Goal: Information Seeking & Learning: Learn about a topic

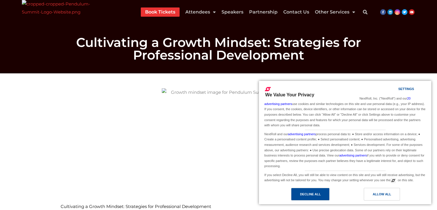
click at [318, 191] on div "Decline All" at bounding box center [310, 194] width 21 height 6
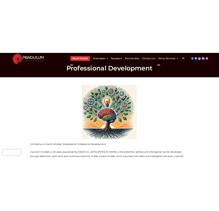
scroll to position [24, 0]
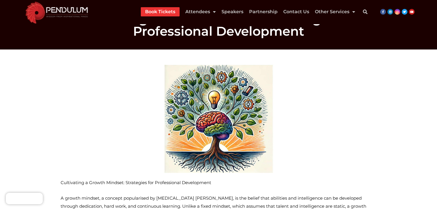
click at [137, 152] on div at bounding box center [219, 118] width 316 height 108
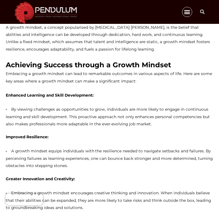
scroll to position [93, 0]
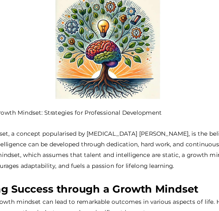
scroll to position [53, 0]
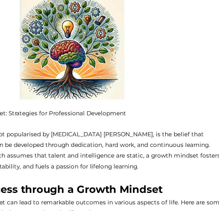
click at [139, 77] on img at bounding box center [109, 56] width 75 height 71
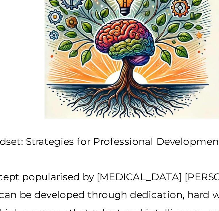
click at [100, 73] on img at bounding box center [109, 56] width 75 height 71
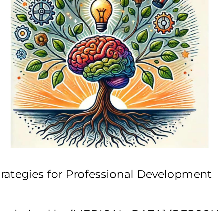
scroll to position [53, 0]
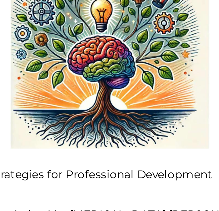
click at [147, 61] on div at bounding box center [109, 57] width 207 height 71
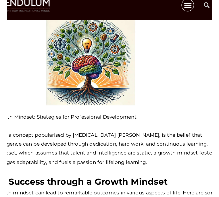
scroll to position [53, 0]
